Goal: Transaction & Acquisition: Obtain resource

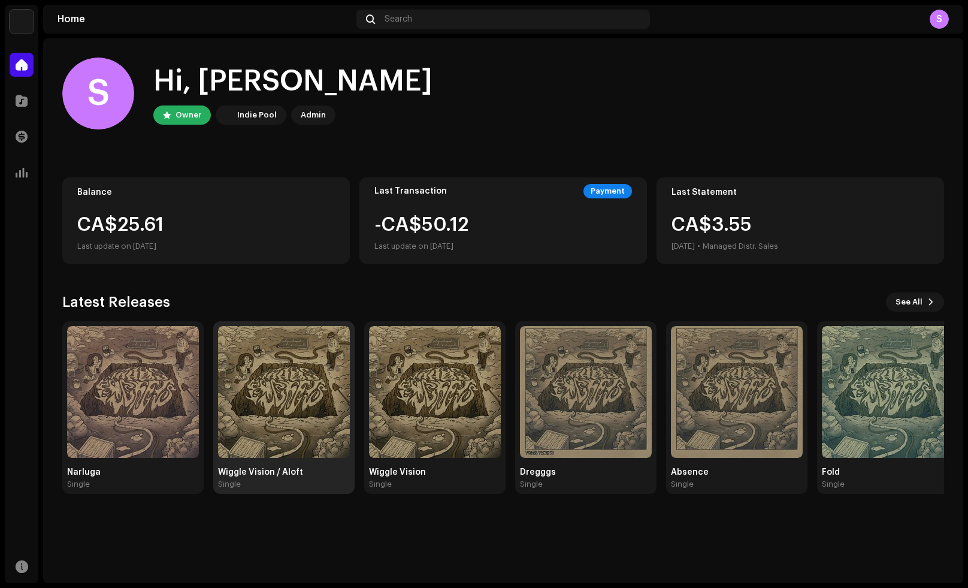
click at [296, 458] on div "Wiggle Vision / Aloft Single" at bounding box center [284, 407] width 132 height 163
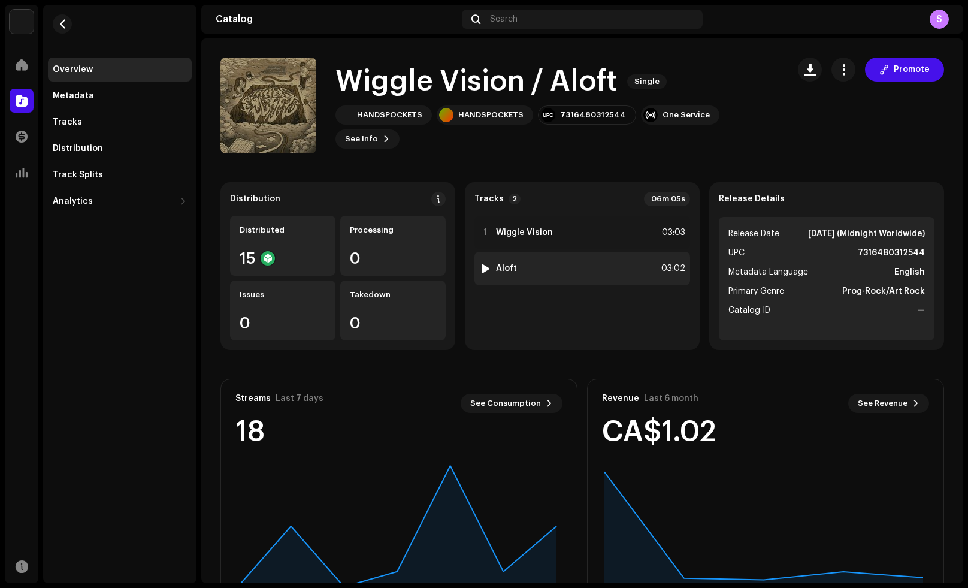
click at [506, 269] on strong "Aloft" at bounding box center [506, 269] width 21 height 10
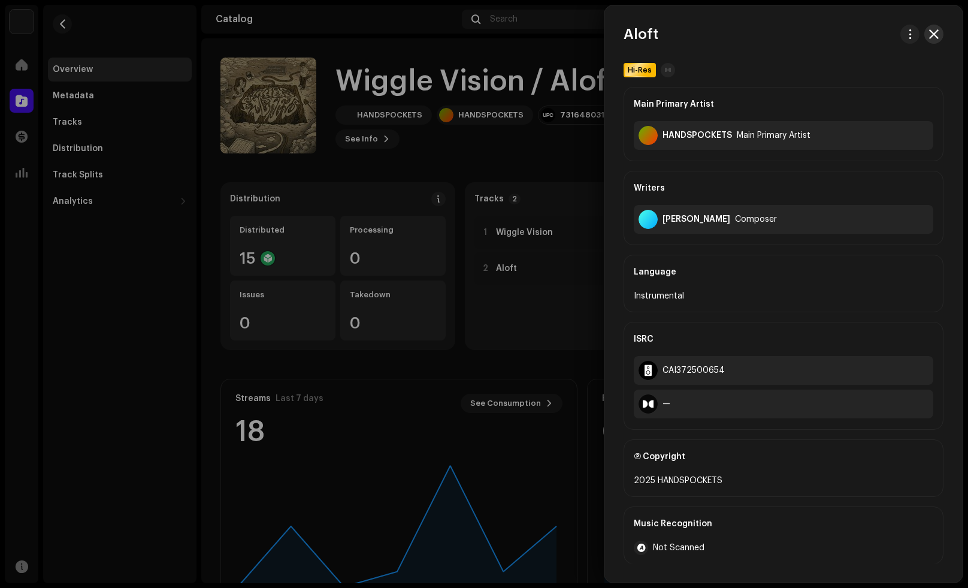
click at [928, 28] on button "button" at bounding box center [934, 34] width 19 height 19
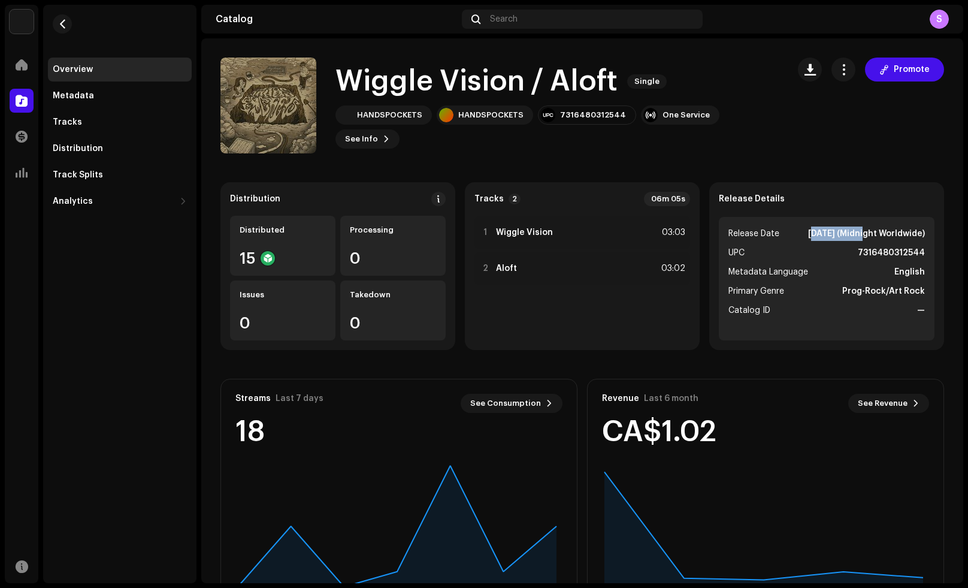
drag, startPoint x: 780, startPoint y: 234, endPoint x: 829, endPoint y: 234, distance: 49.1
click at [829, 234] on strong "[DATE] (Midnight Worldwide)" at bounding box center [866, 233] width 117 height 14
copy strong "[DATE]"
click at [838, 119] on div "Promote" at bounding box center [871, 106] width 146 height 96
